Goal: Check status: Check status

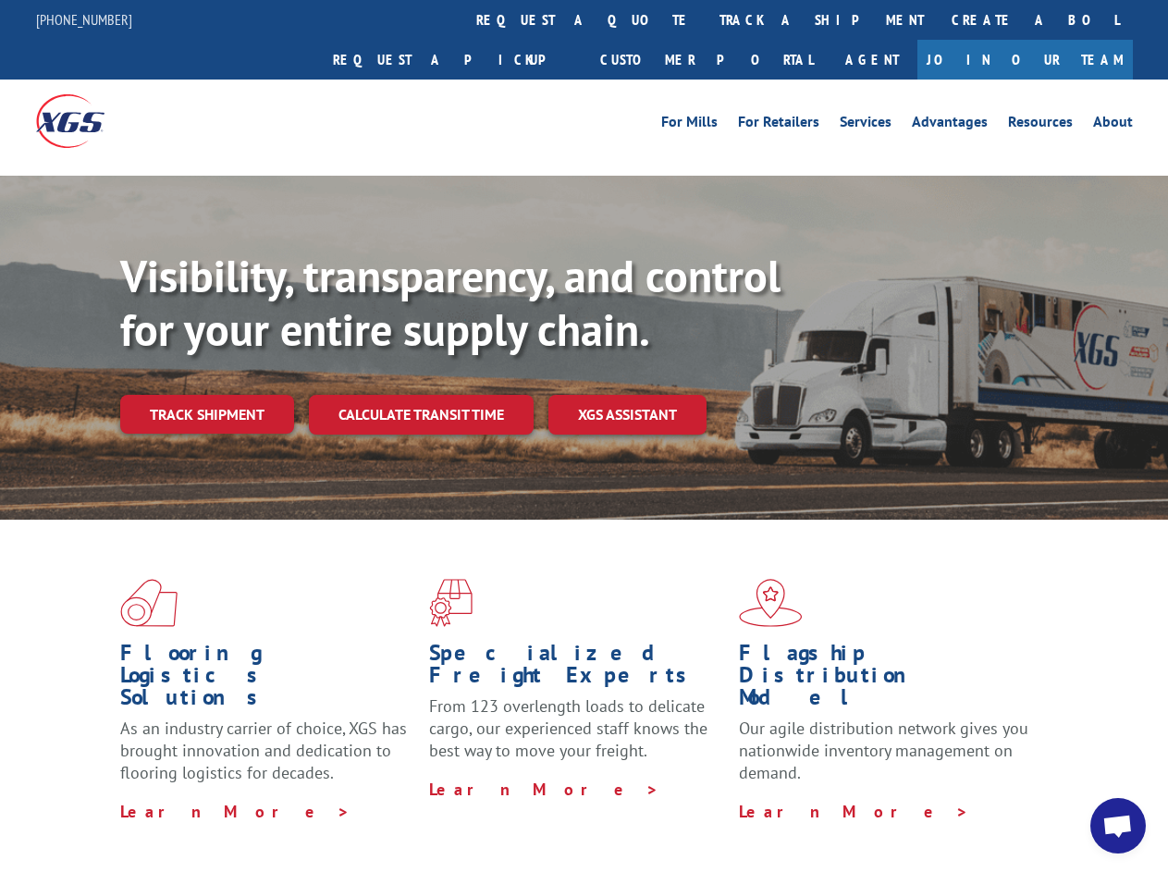
click at [583, 436] on div "Visibility, transparency, and control for your entire supply chain. Track shipm…" at bounding box center [644, 379] width 1048 height 258
click at [706, 19] on link "track a shipment" at bounding box center [822, 20] width 232 height 40
click at [0, 0] on div "Track Shipment Enter your information below to track your shipment(s). Select c…" at bounding box center [0, 0] width 0 height 0
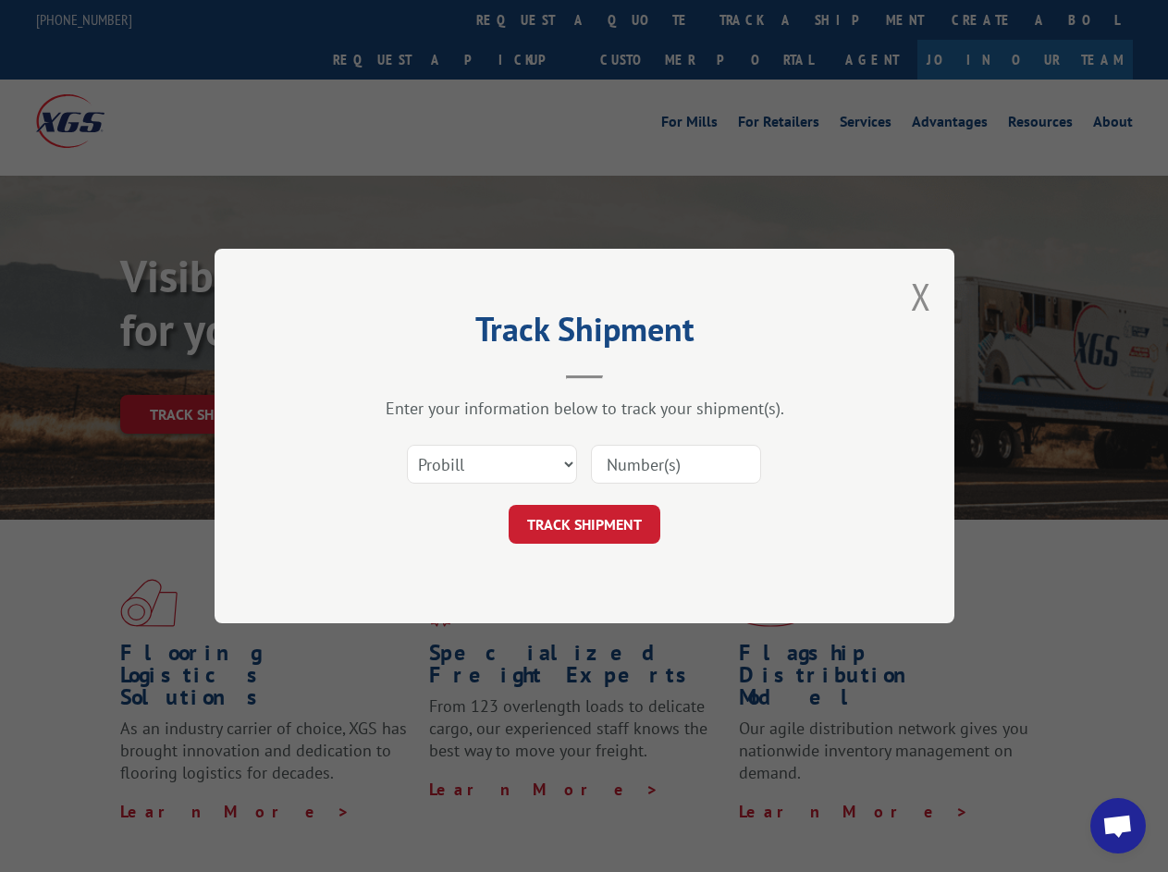
click at [761, 19] on div "Track Shipment Enter your information below to track your shipment(s). Select c…" at bounding box center [584, 436] width 1168 height 872
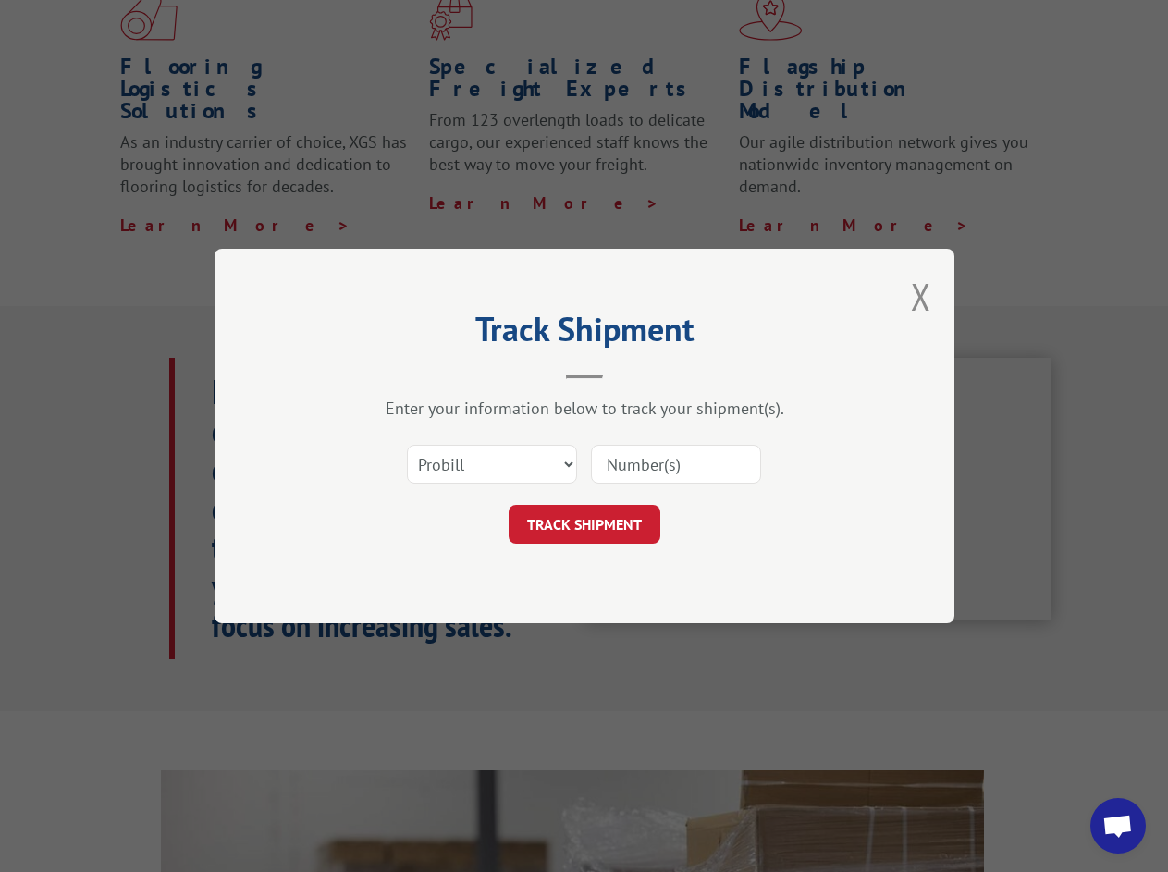
click at [206, 374] on div "Track Shipment Enter your information below to track your shipment(s). Select c…" at bounding box center [584, 436] width 1168 height 872
click at [420, 374] on header "Track Shipment" at bounding box center [584, 347] width 555 height 63
click at [628, 374] on header "Track Shipment" at bounding box center [584, 347] width 555 height 63
click at [1118, 826] on span "Open chat" at bounding box center [1117, 828] width 31 height 26
